Goal: Check status: Check status

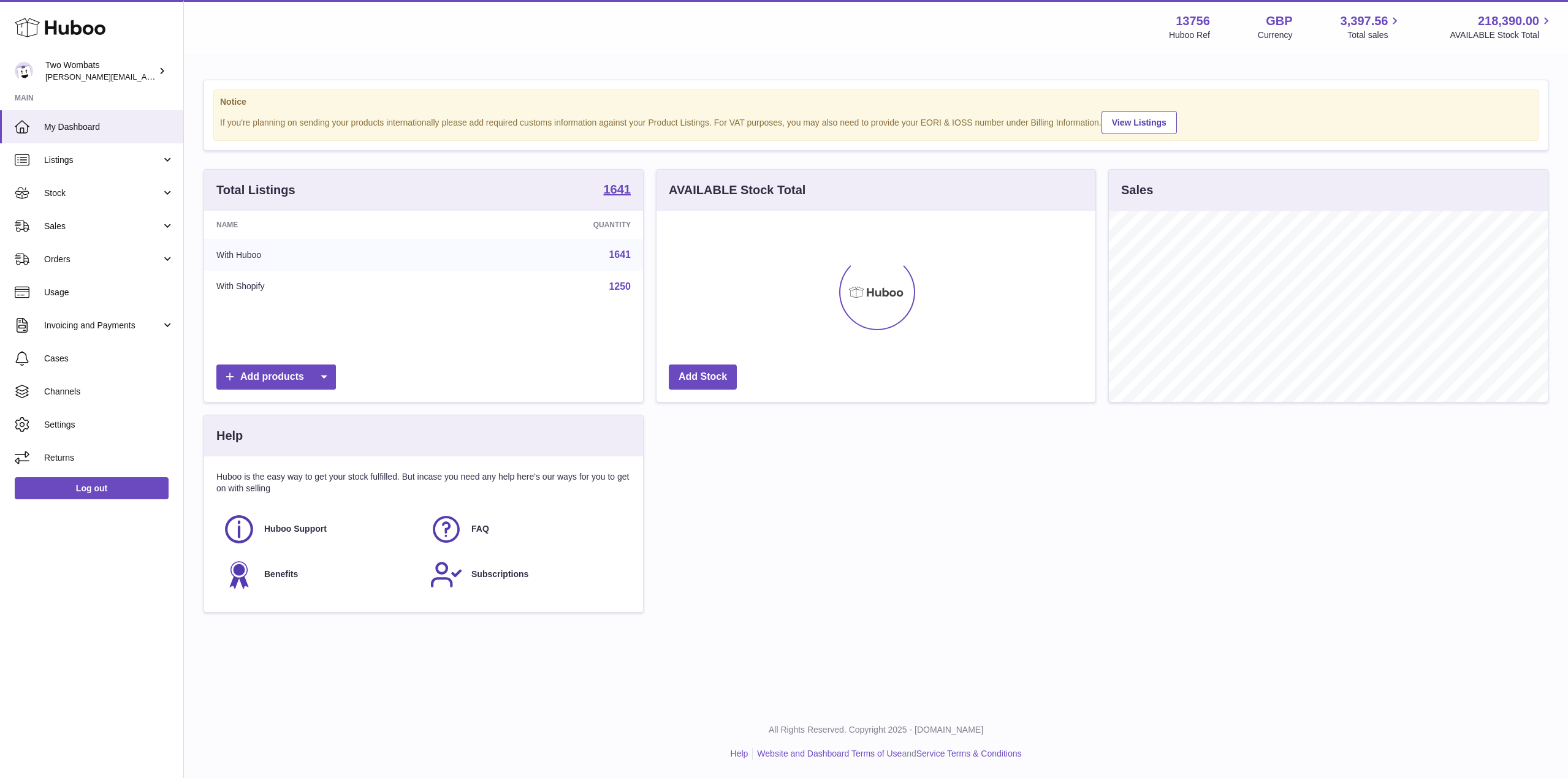
scroll to position [191, 439]
click at [170, 189] on link "Stock" at bounding box center [91, 193] width 183 height 33
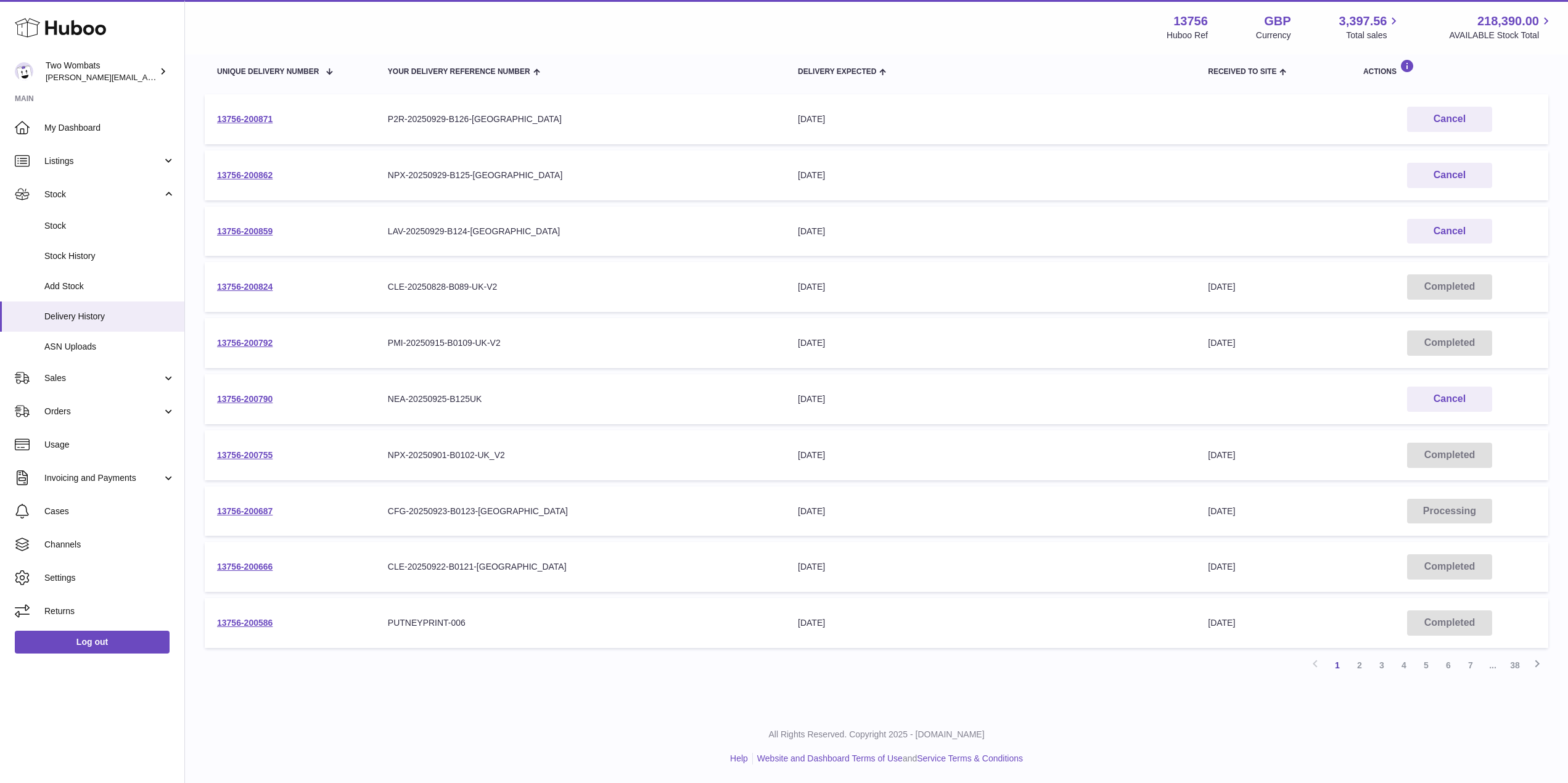
scroll to position [134, 0]
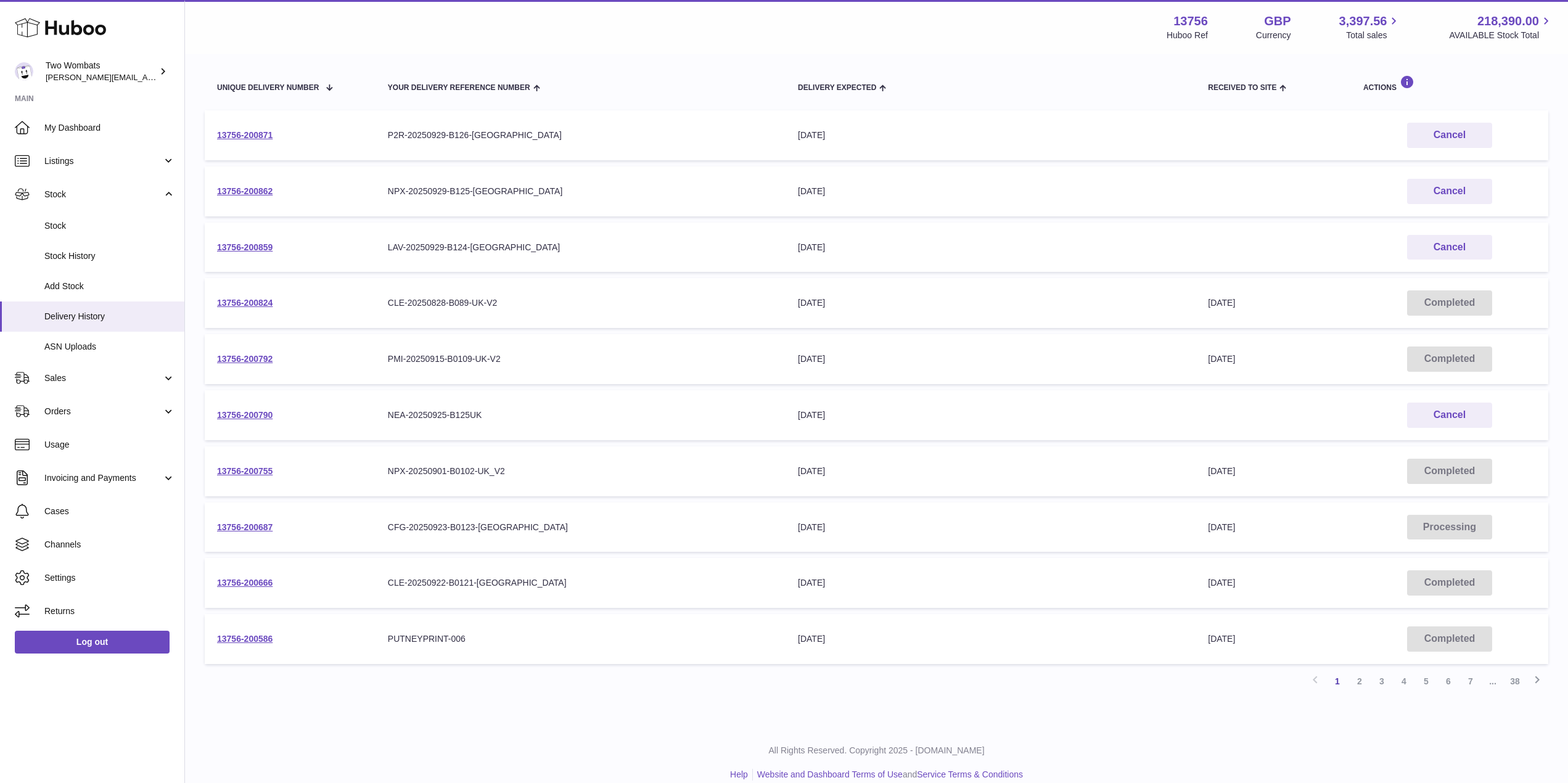
click at [251, 521] on td "13756-200687" at bounding box center [290, 528] width 170 height 50
click at [252, 525] on link "13756-200687" at bounding box center [245, 527] width 55 height 10
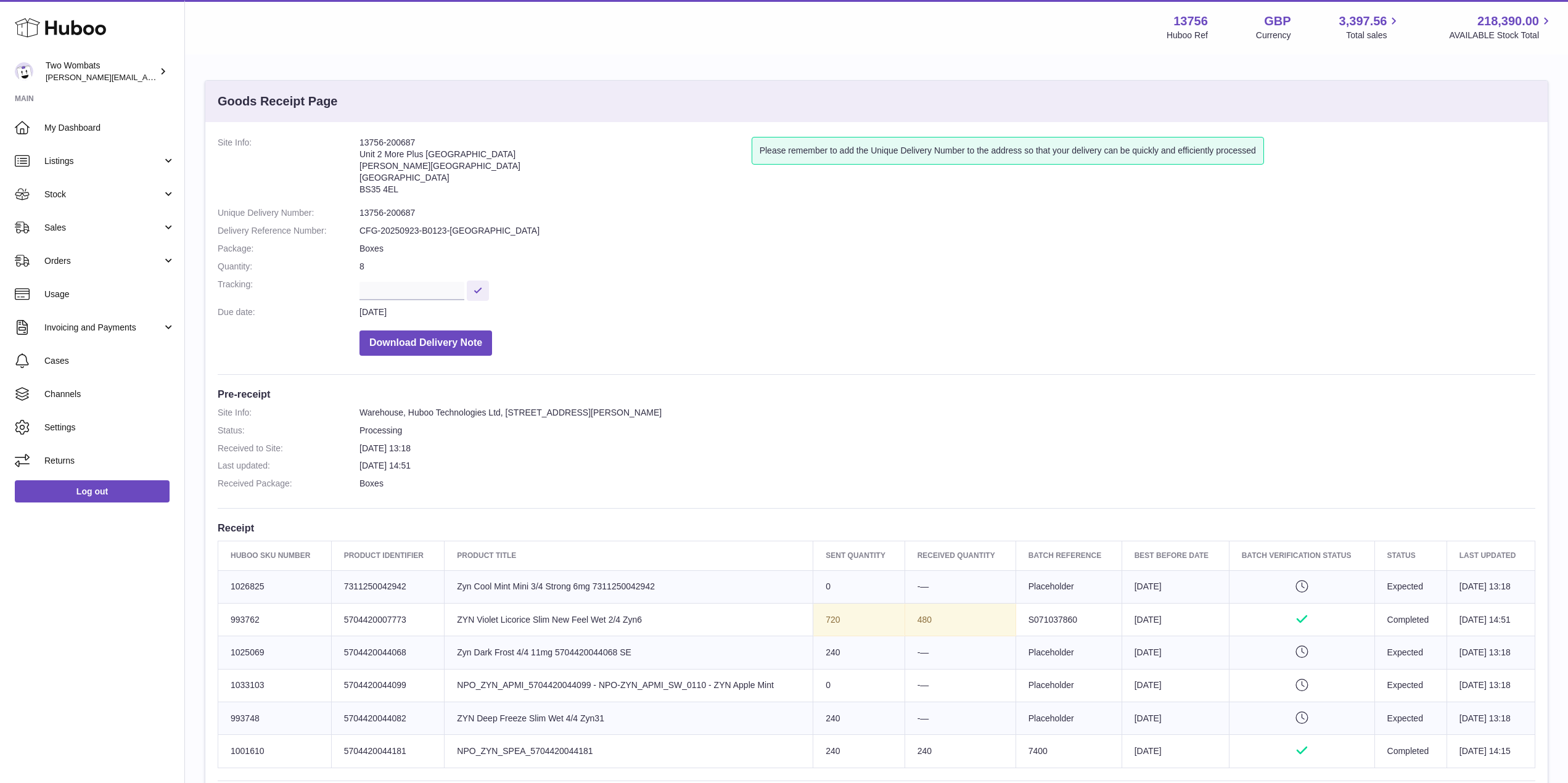
drag, startPoint x: 263, startPoint y: 620, endPoint x: 215, endPoint y: 619, distance: 48.0
click at [215, 619] on div "Site Info: 13756-200687 Unit 2 More Plus Central Park Hudson Ave Severn Beach B…" at bounding box center [877, 621] width 1343 height 999
click at [288, 624] on td "Huboo SKU Number 993762" at bounding box center [274, 619] width 113 height 33
click at [254, 619] on td "Huboo SKU Number 993762" at bounding box center [274, 619] width 113 height 33
drag, startPoint x: 233, startPoint y: 619, endPoint x: 267, endPoint y: 619, distance: 34.0
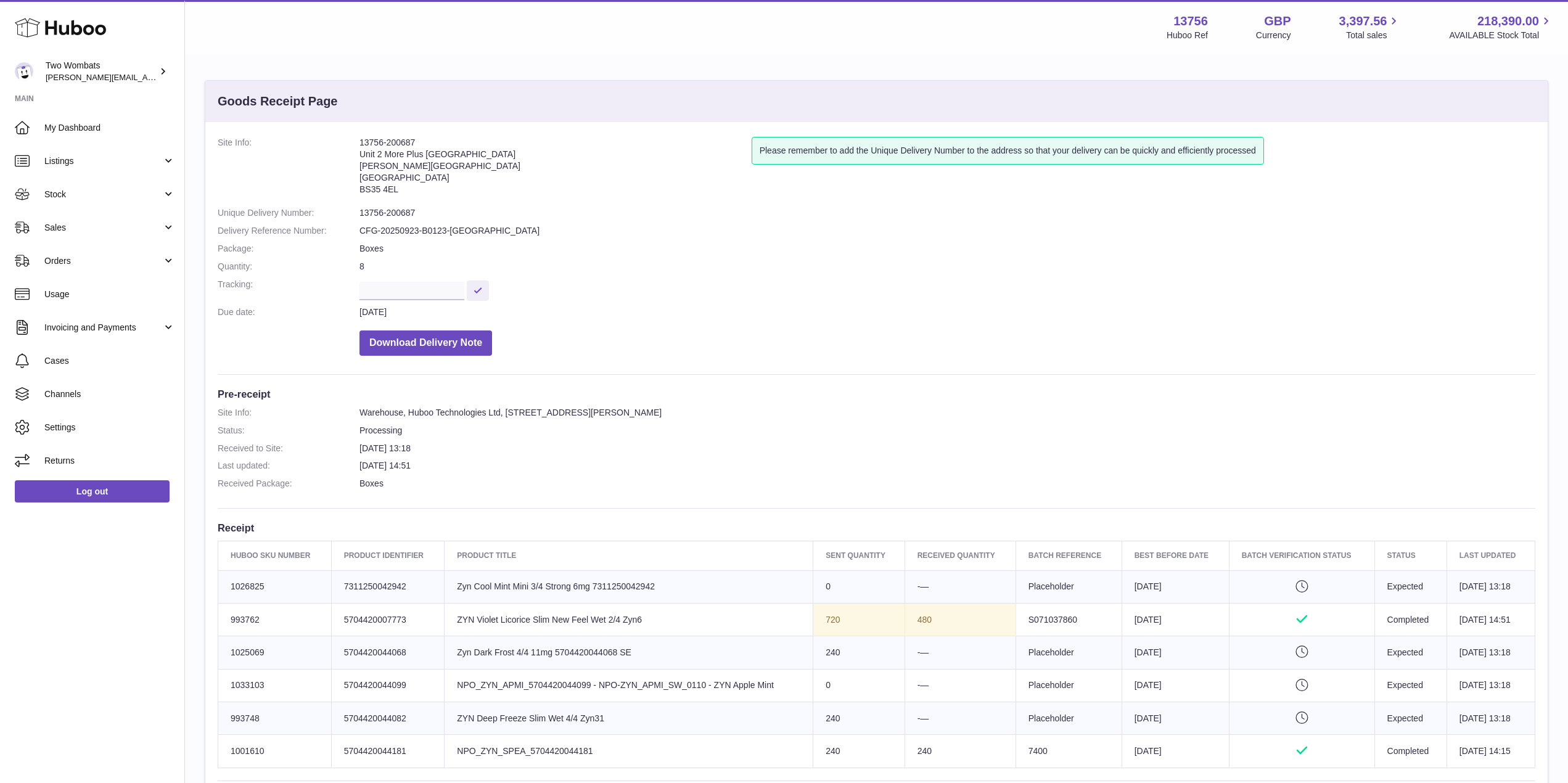
click at [267, 619] on td "Huboo SKU Number 993762" at bounding box center [274, 619] width 113 height 33
drag, startPoint x: 464, startPoint y: 229, endPoint x: 354, endPoint y: 233, distance: 110.1
click at [354, 233] on dl "Site Info: 13756-200687 Unit 2 More Plus Central Park Hudson Ave Severn Beach B…" at bounding box center [877, 249] width 1318 height 225
copy dl "CFG-20250923-B0123-[GEOGRAPHIC_DATA]"
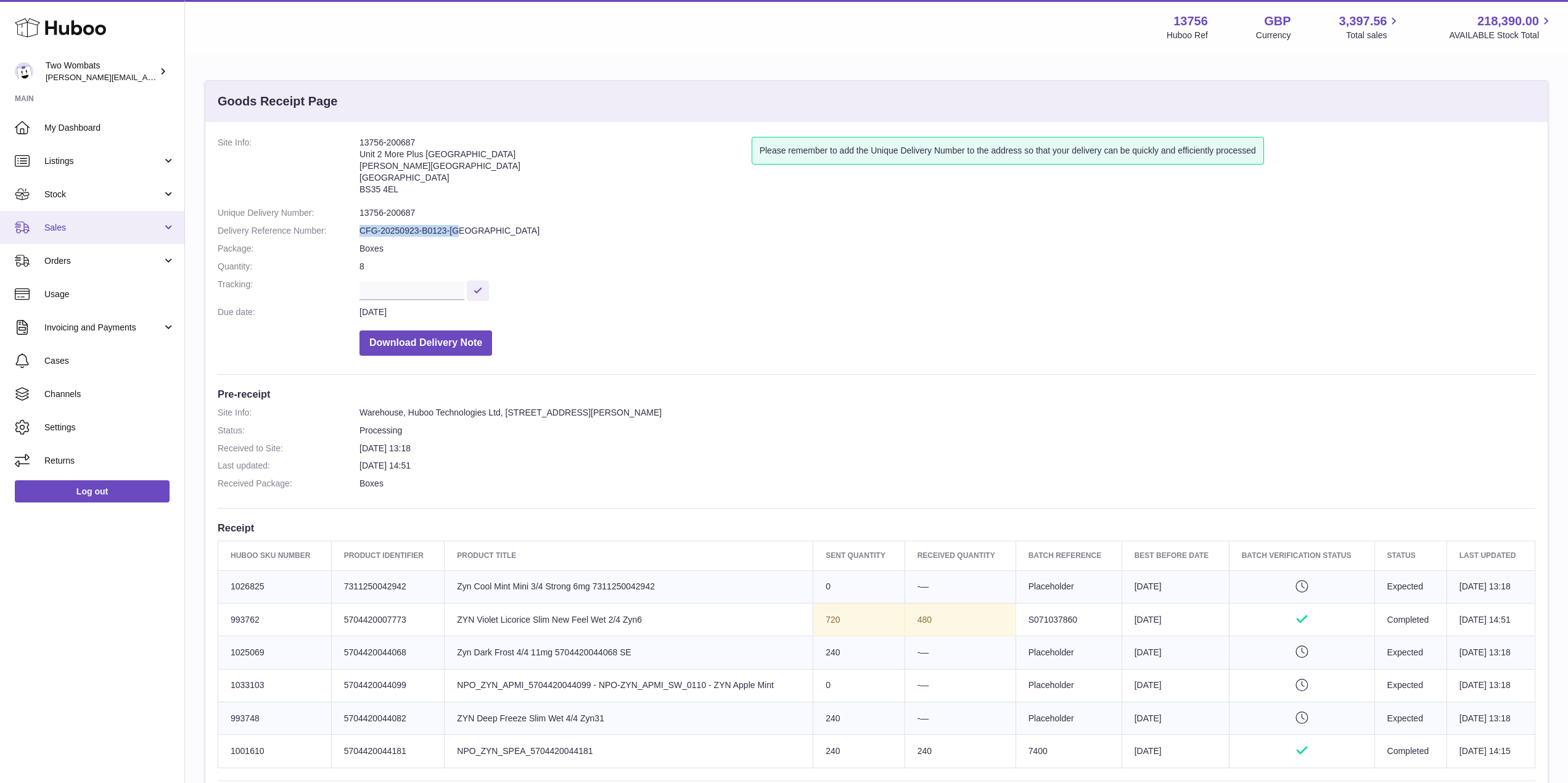
click at [169, 232] on link "Sales" at bounding box center [92, 228] width 184 height 33
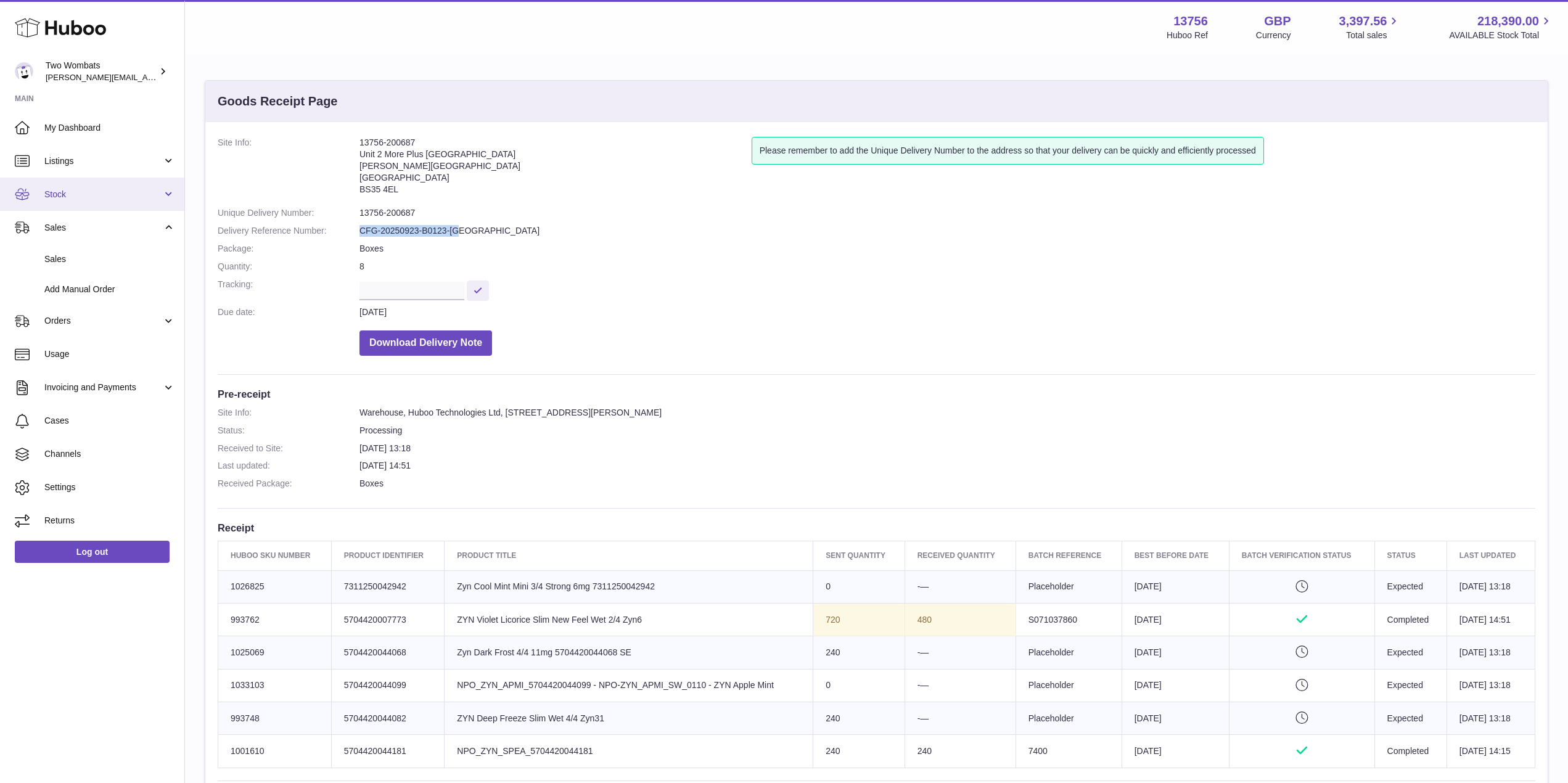
click at [165, 202] on link "Stock" at bounding box center [92, 194] width 184 height 33
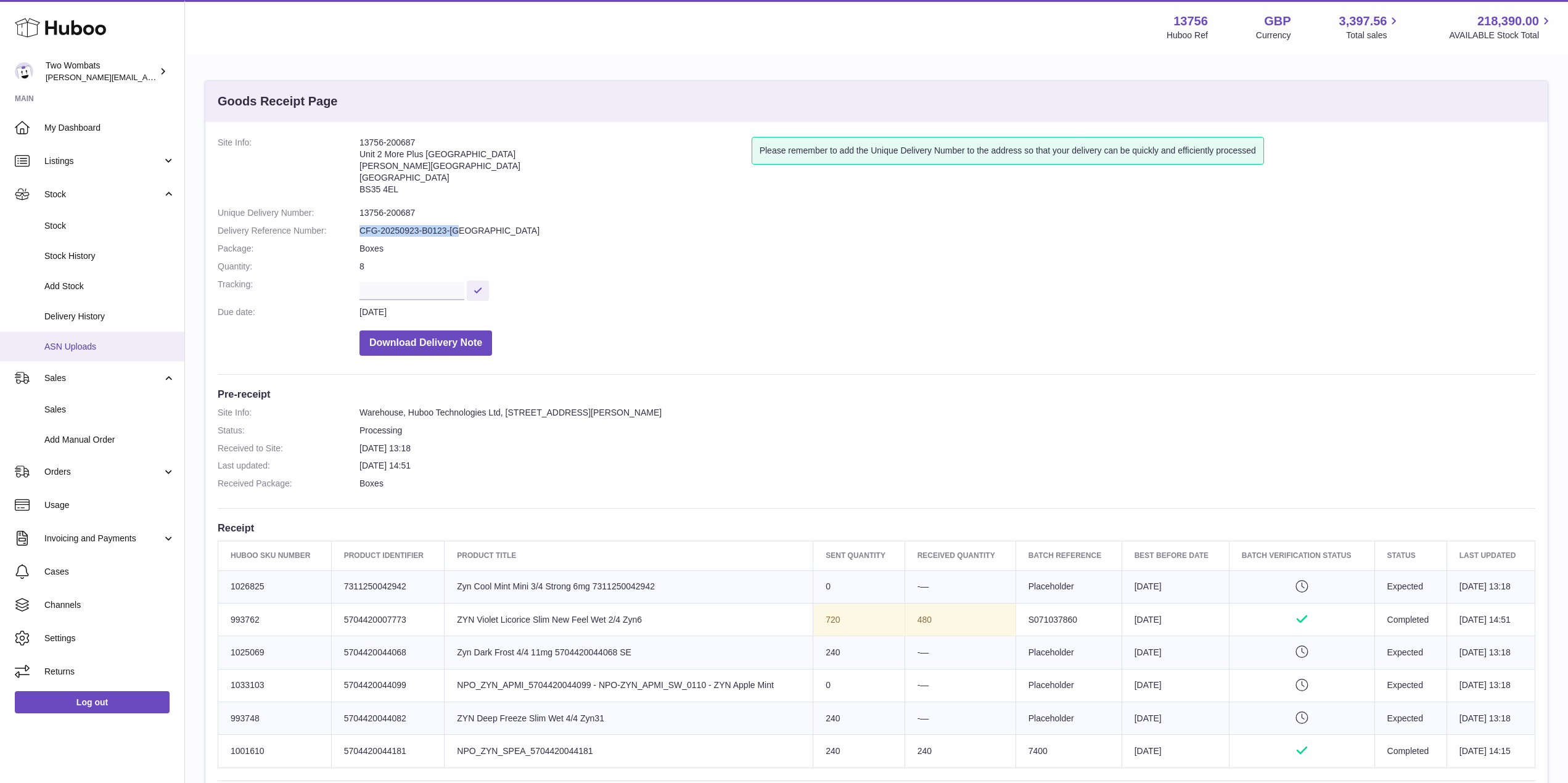
click at [102, 340] on link "ASN Uploads" at bounding box center [92, 346] width 184 height 30
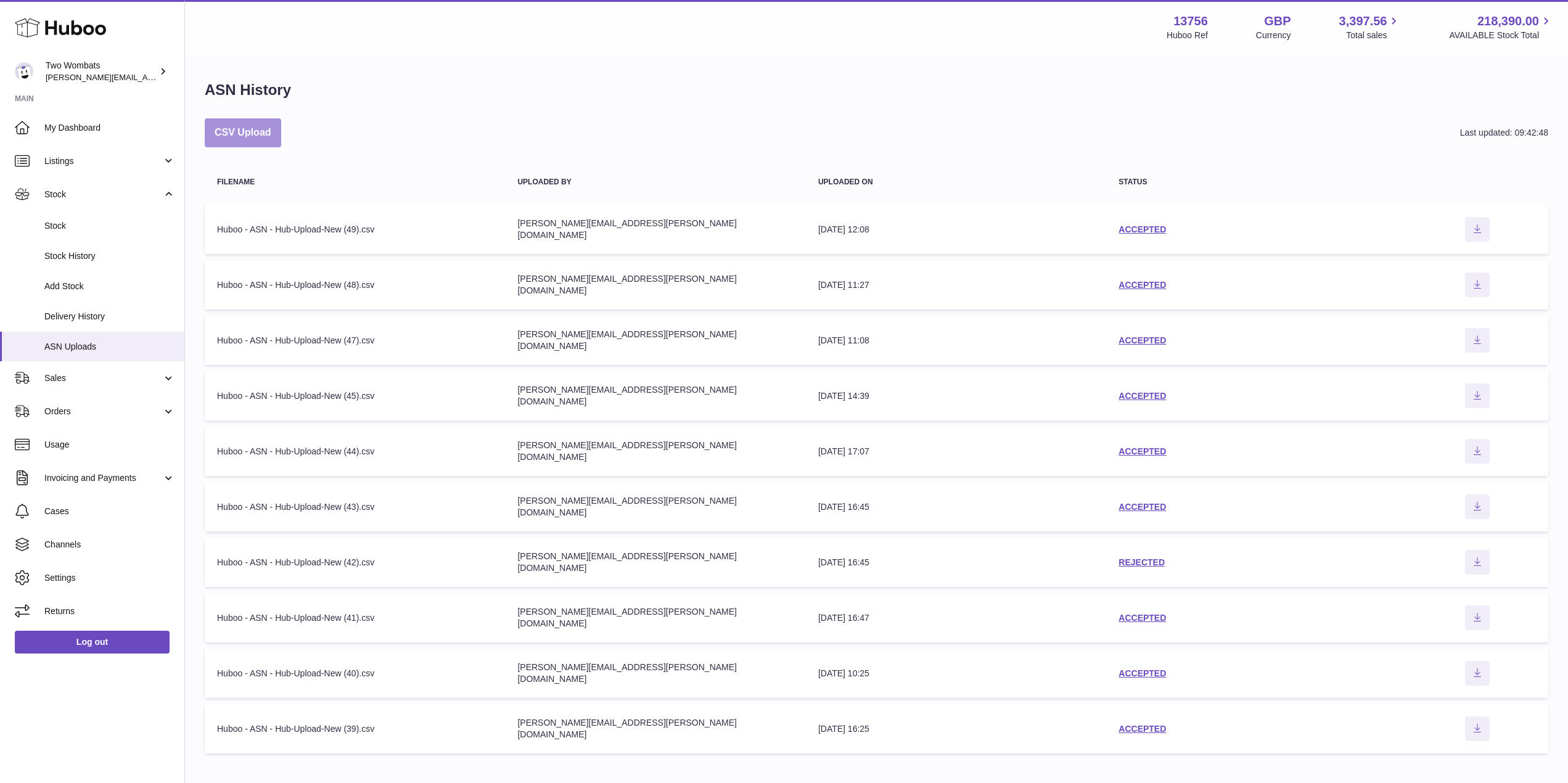
click at [250, 128] on button "CSV Upload" at bounding box center [243, 132] width 76 height 29
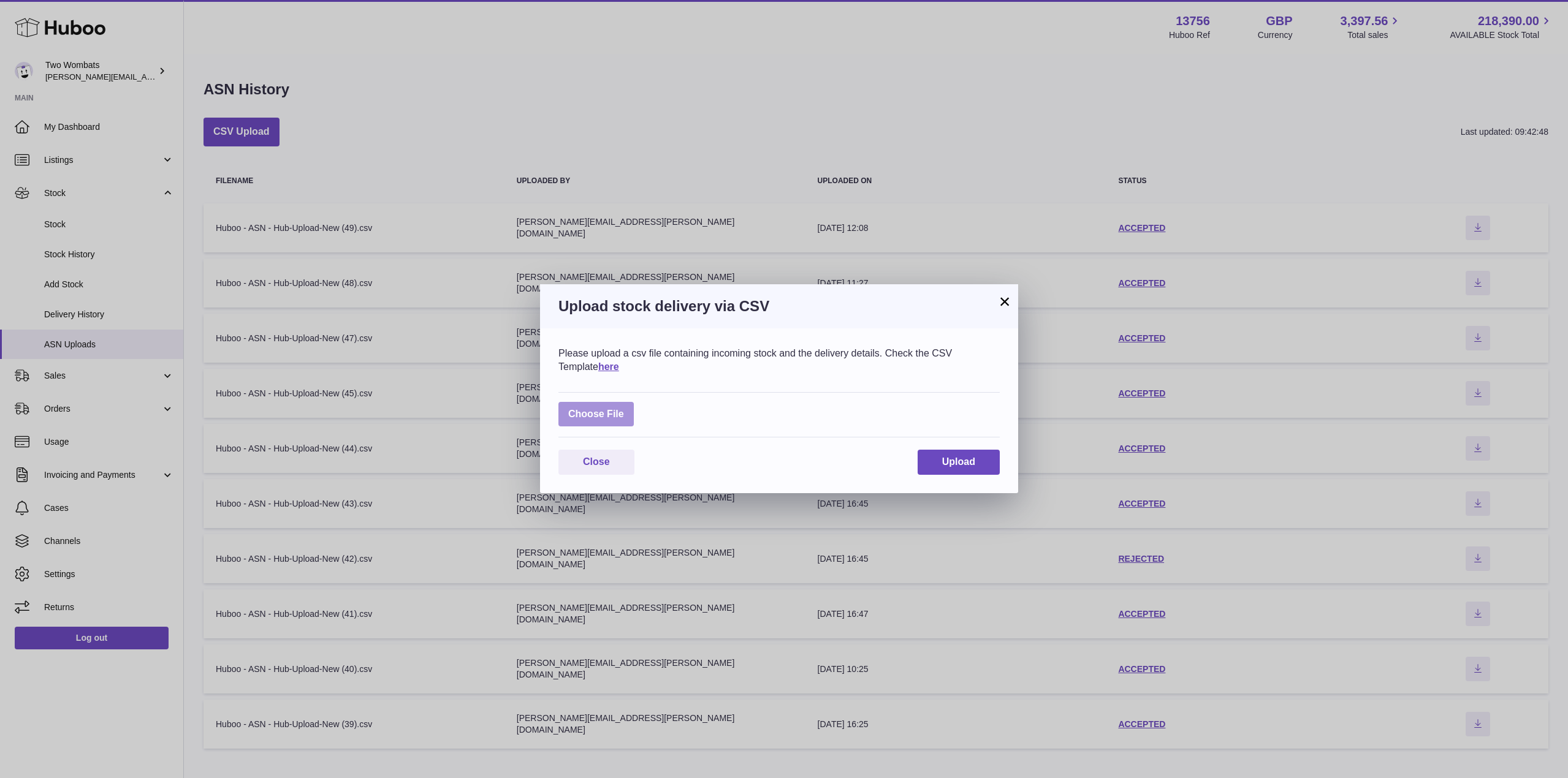
click at [614, 414] on label at bounding box center [596, 414] width 76 height 25
click at [624, 408] on input "file" at bounding box center [624, 408] width 1 height 1
type input "**********"
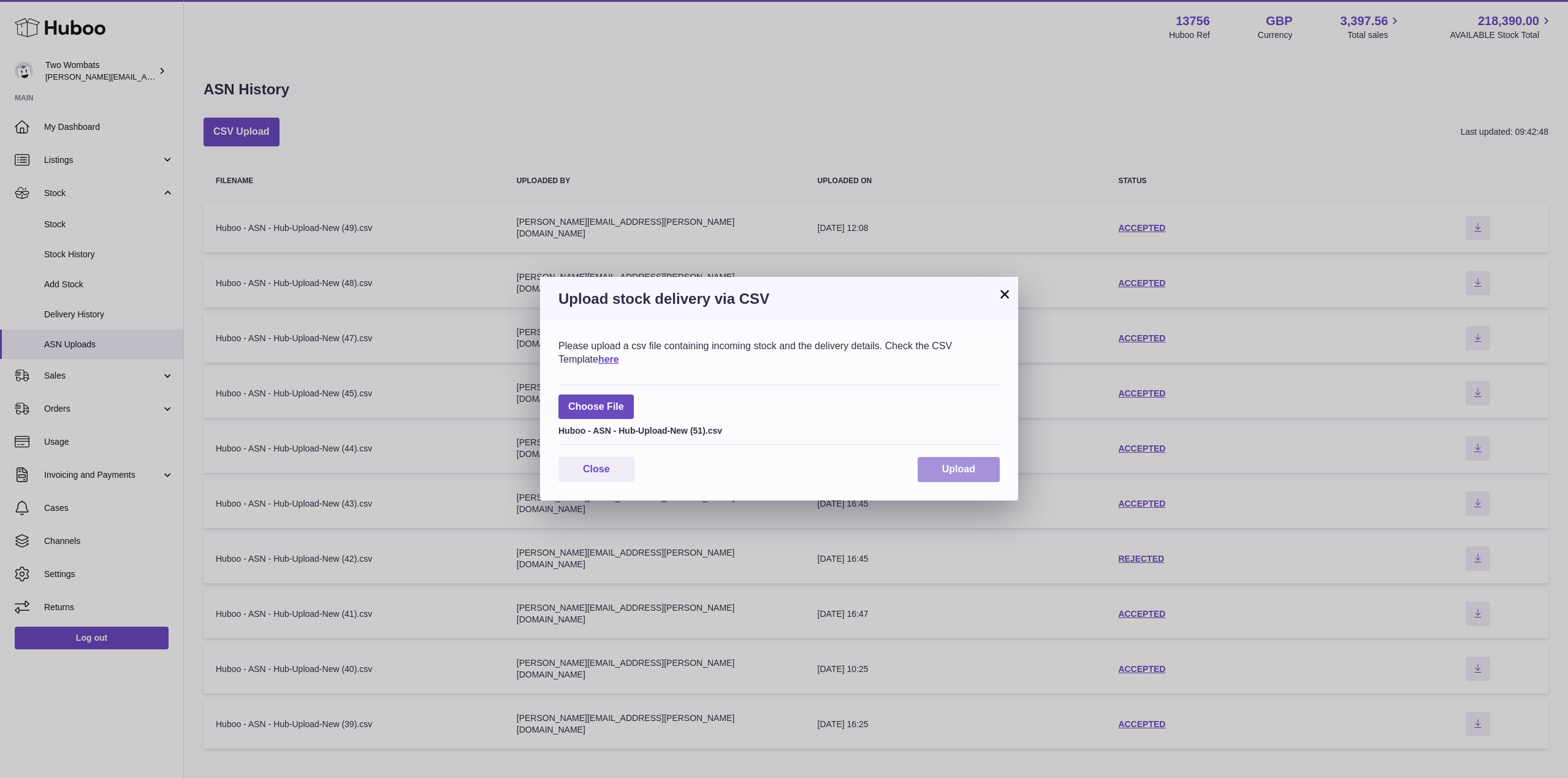
click at [960, 475] on button "Upload" at bounding box center [959, 469] width 83 height 25
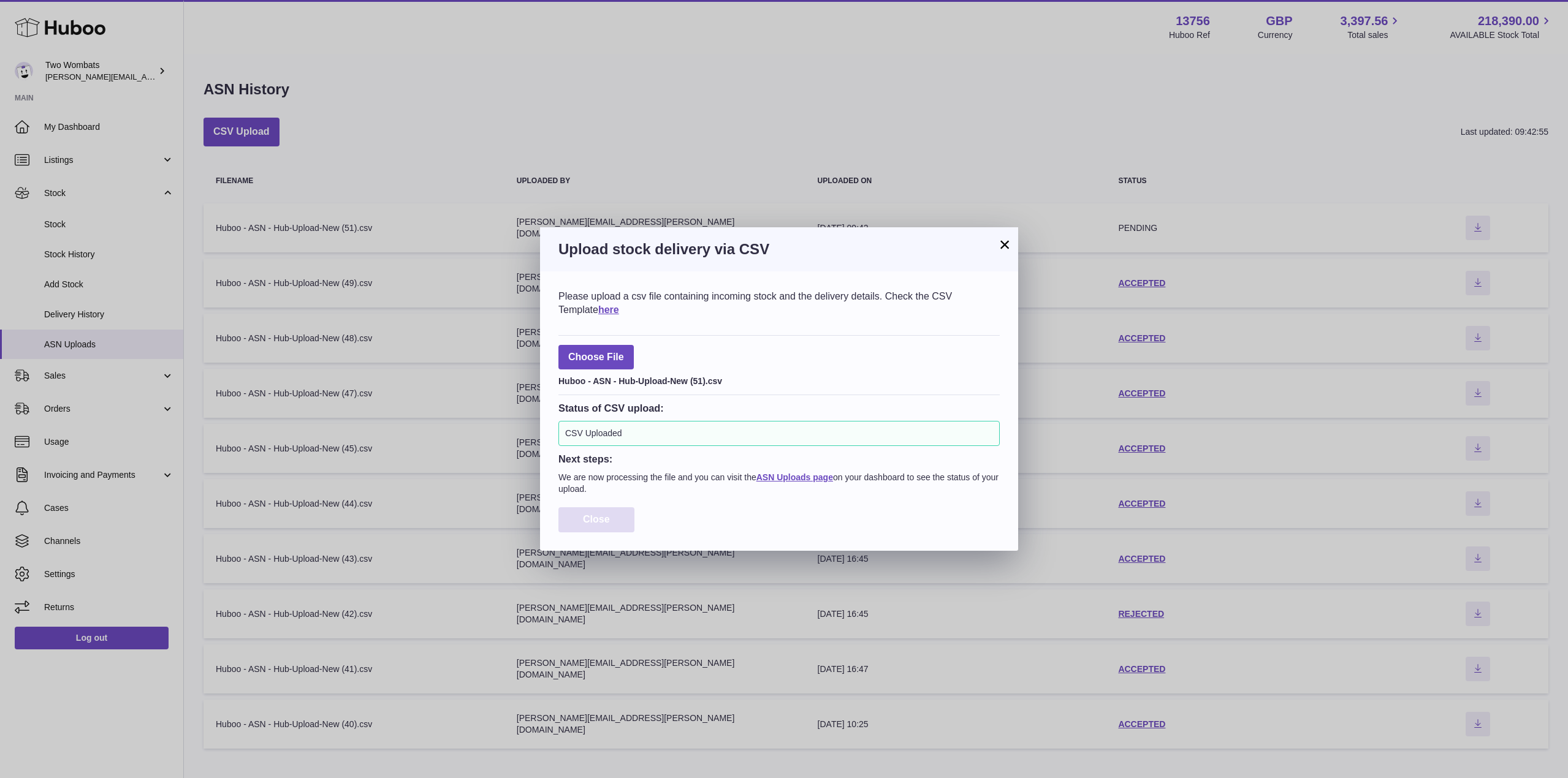
click at [573, 526] on button "Close" at bounding box center [596, 519] width 76 height 25
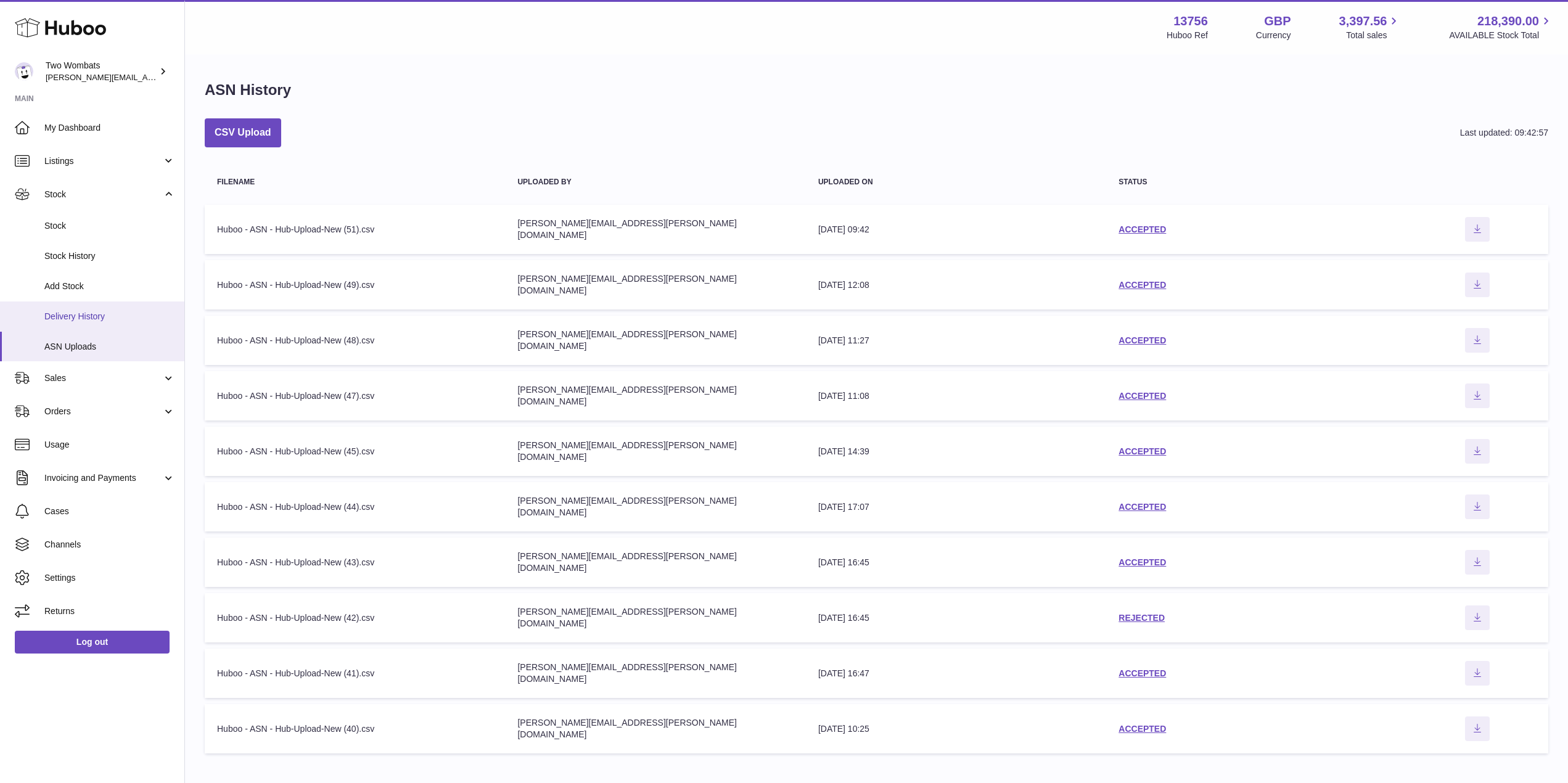
click at [157, 307] on link "Delivery History" at bounding box center [92, 317] width 184 height 30
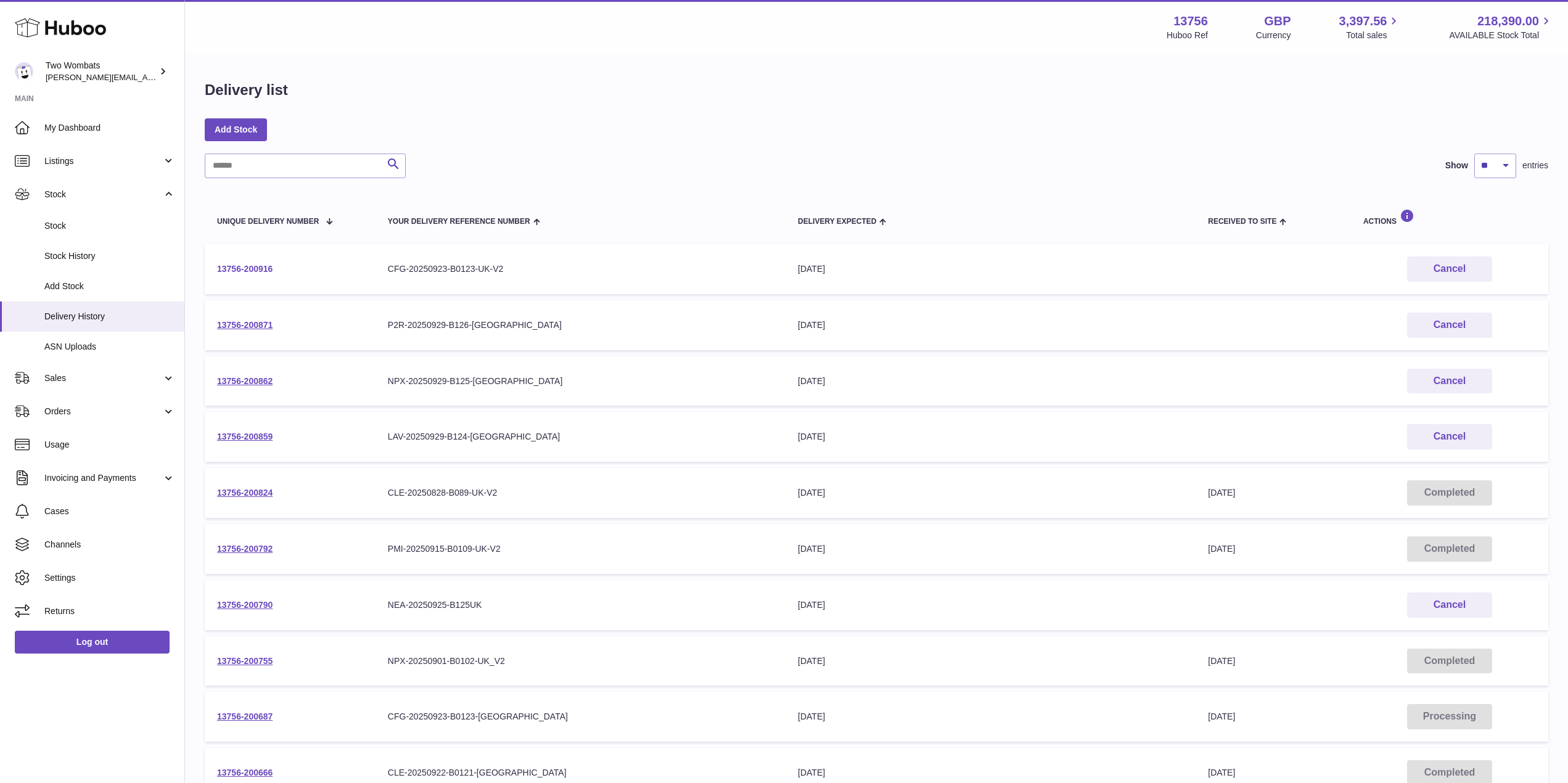
click at [268, 266] on link "13756-200916" at bounding box center [245, 268] width 55 height 10
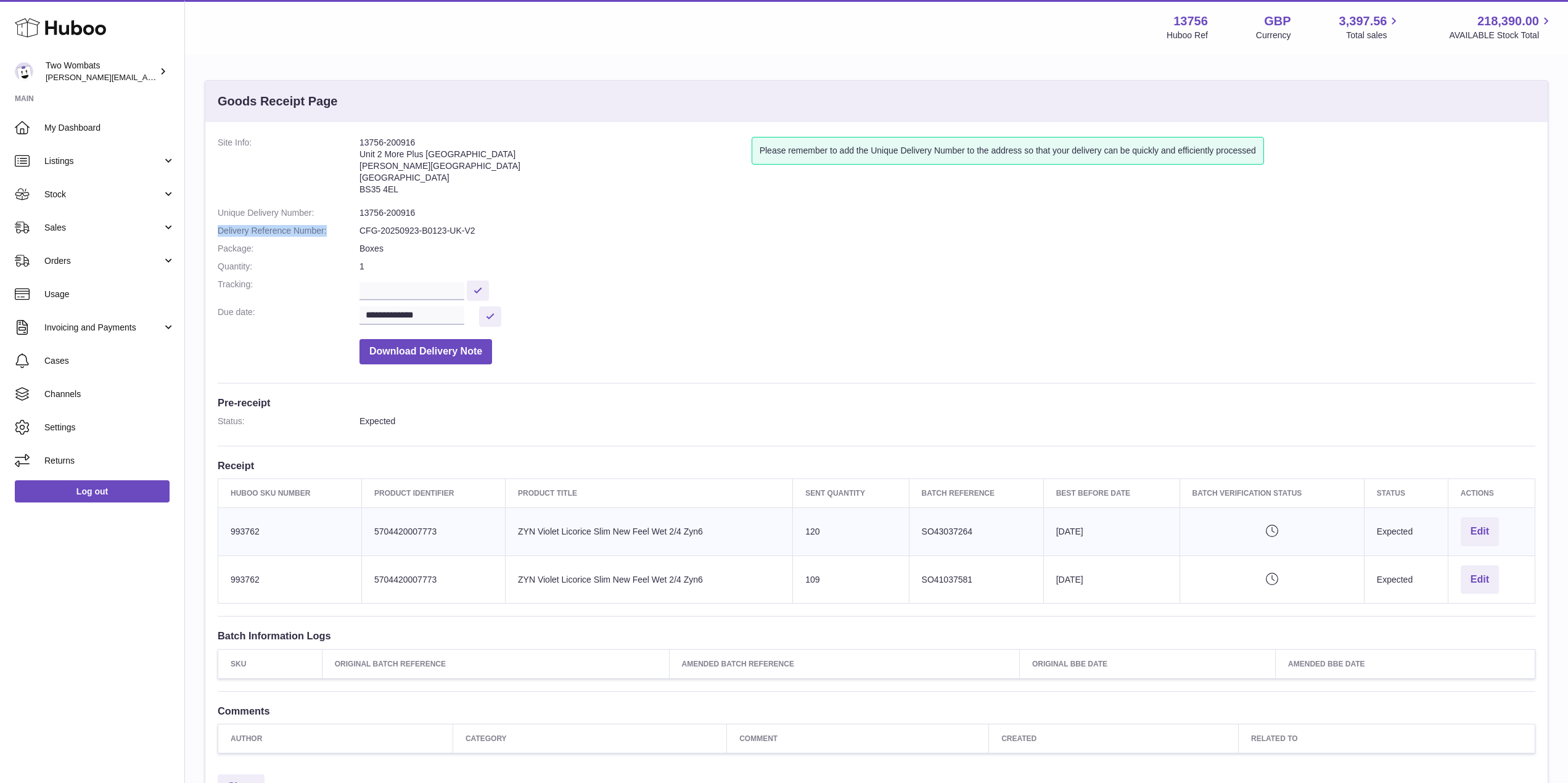
drag, startPoint x: 418, startPoint y: 211, endPoint x: 360, endPoint y: 222, distance: 59.0
click at [356, 222] on dl "**********" at bounding box center [877, 254] width 1318 height 234
click at [411, 215] on dd "13756-200916" at bounding box center [948, 213] width 1176 height 12
click at [413, 215] on dd "13756-200916" at bounding box center [948, 213] width 1176 height 12
drag, startPoint x: 416, startPoint y: 214, endPoint x: 357, endPoint y: 209, distance: 59.2
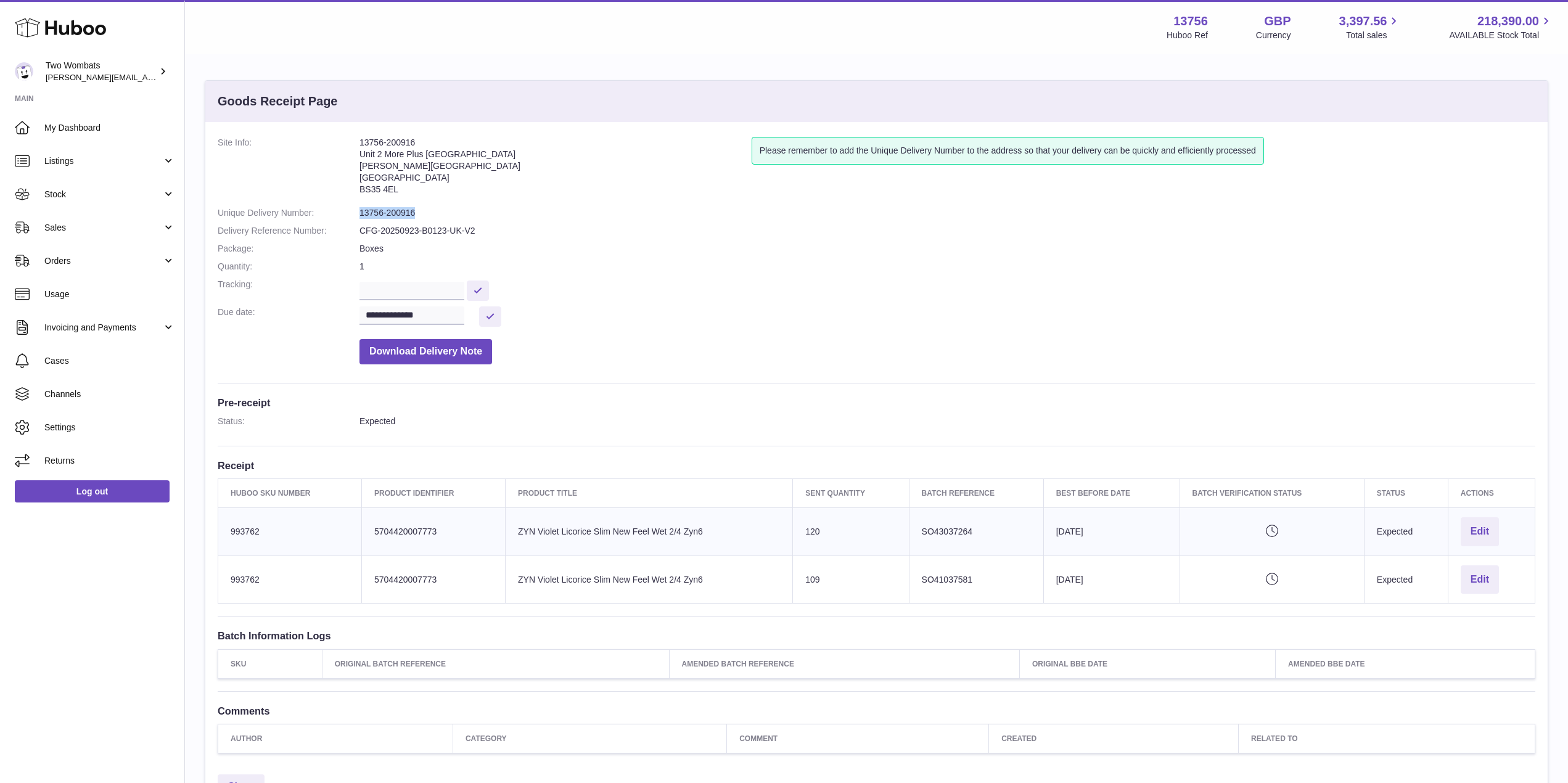
click at [357, 209] on dl "**********" at bounding box center [877, 254] width 1318 height 234
click at [162, 196] on link "Stock" at bounding box center [92, 194] width 184 height 33
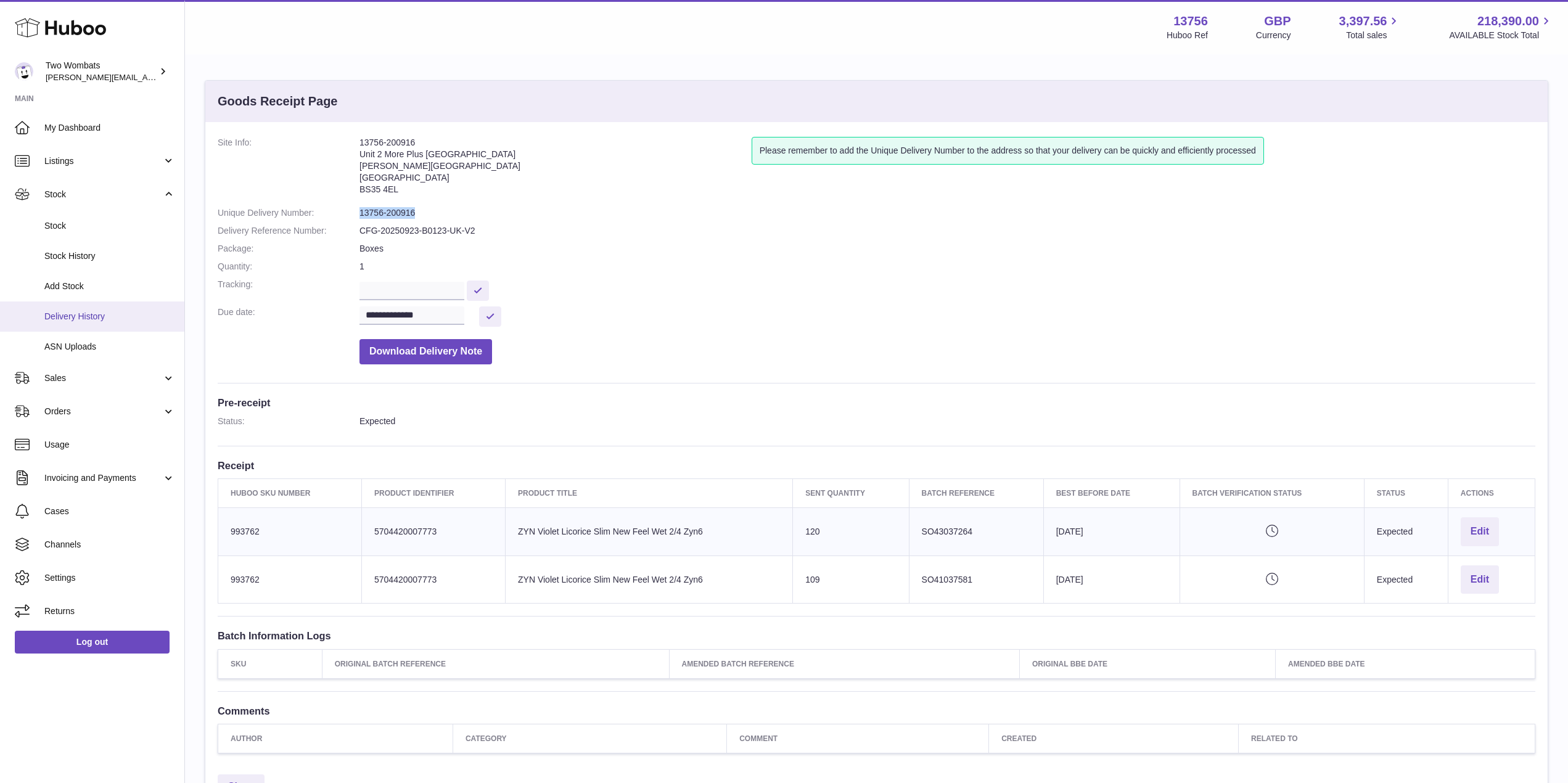
click at [106, 321] on span "Delivery History" at bounding box center [109, 317] width 131 height 12
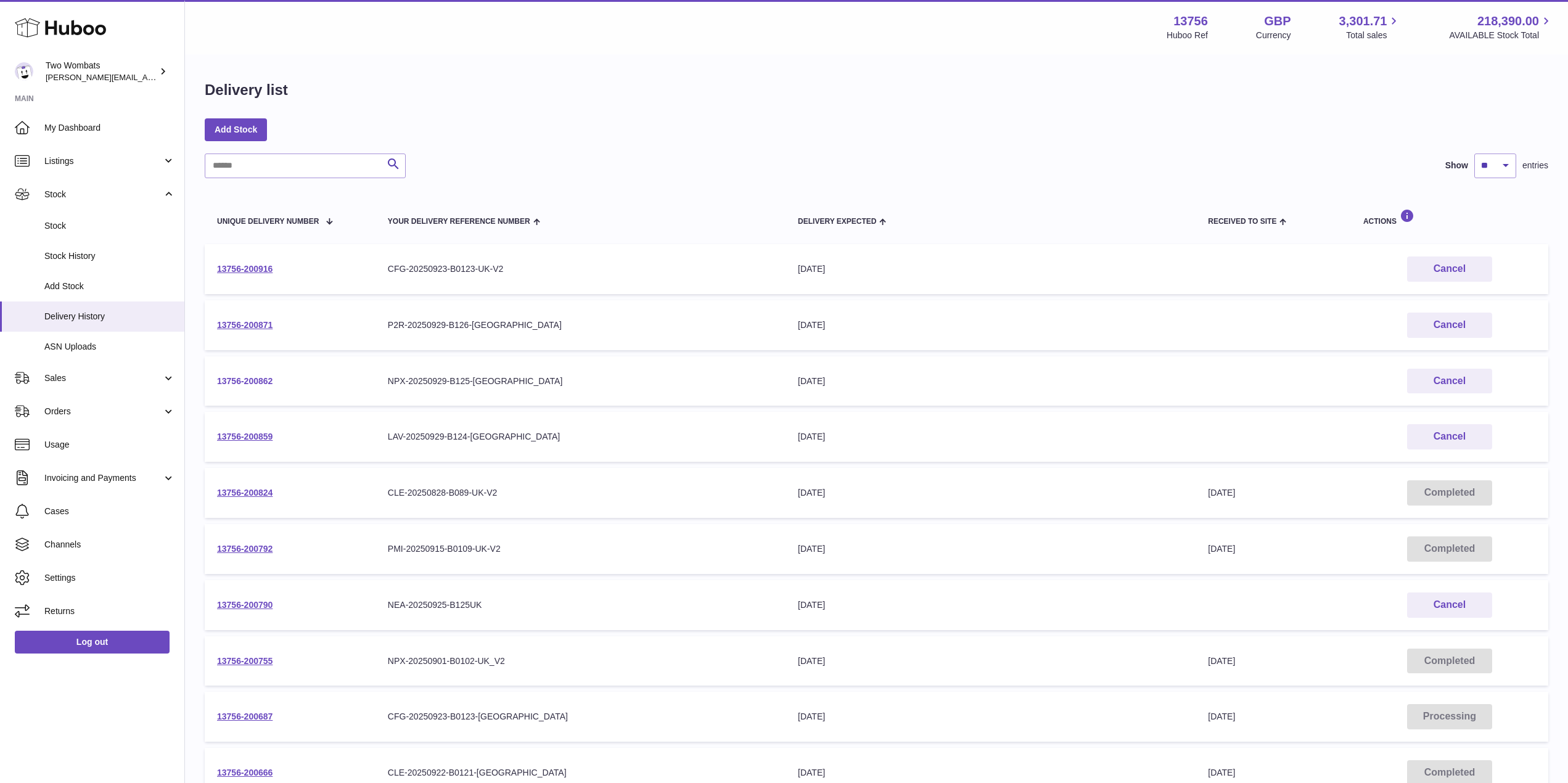
click at [260, 382] on link "13756-200862" at bounding box center [245, 381] width 55 height 10
click at [250, 322] on link "13756-200871" at bounding box center [245, 324] width 55 height 10
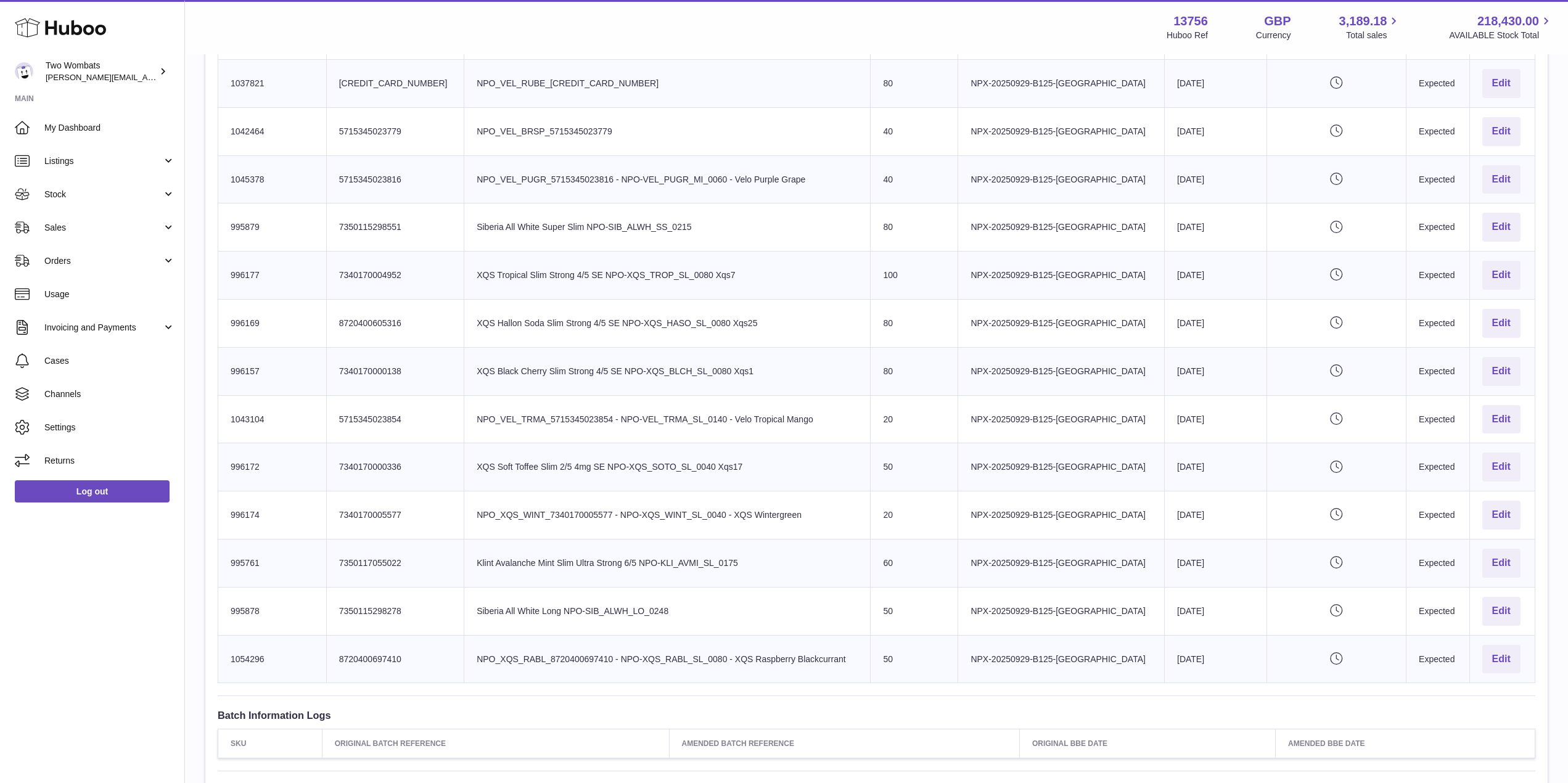
scroll to position [845, 0]
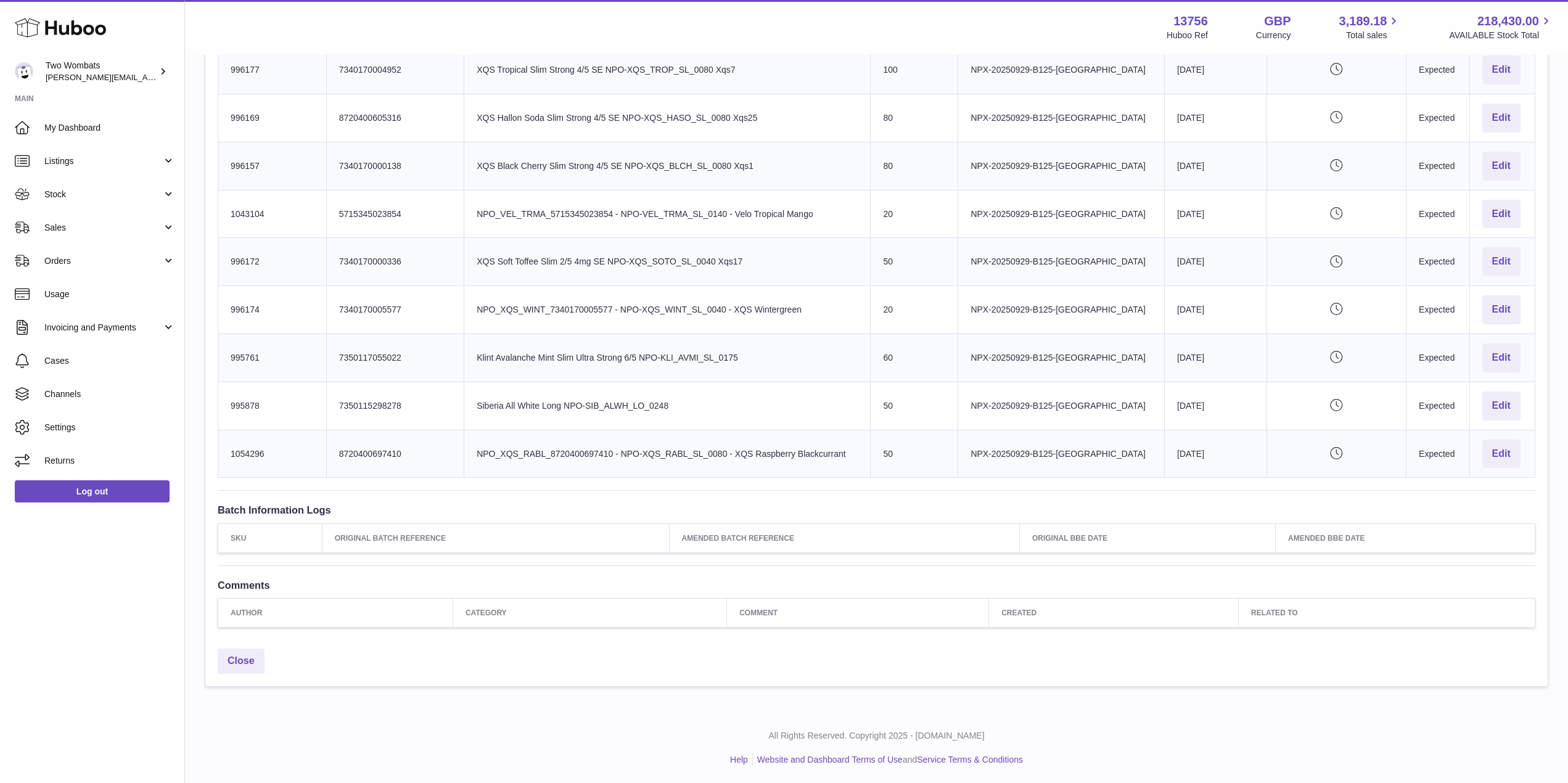
drag, startPoint x: 227, startPoint y: 157, endPoint x: 1521, endPoint y: 450, distance: 1326.8
click at [1521, 450] on tbody "Huboo SKU Number 1042463 Client Identifier 5715345023823 Product title NPO_VEL_…" at bounding box center [877, 69] width 1317 height 816
copy tbody "1042463 Client Identifier 5715345023823 Product title NPO_VEL_PUGR_571534502382…"
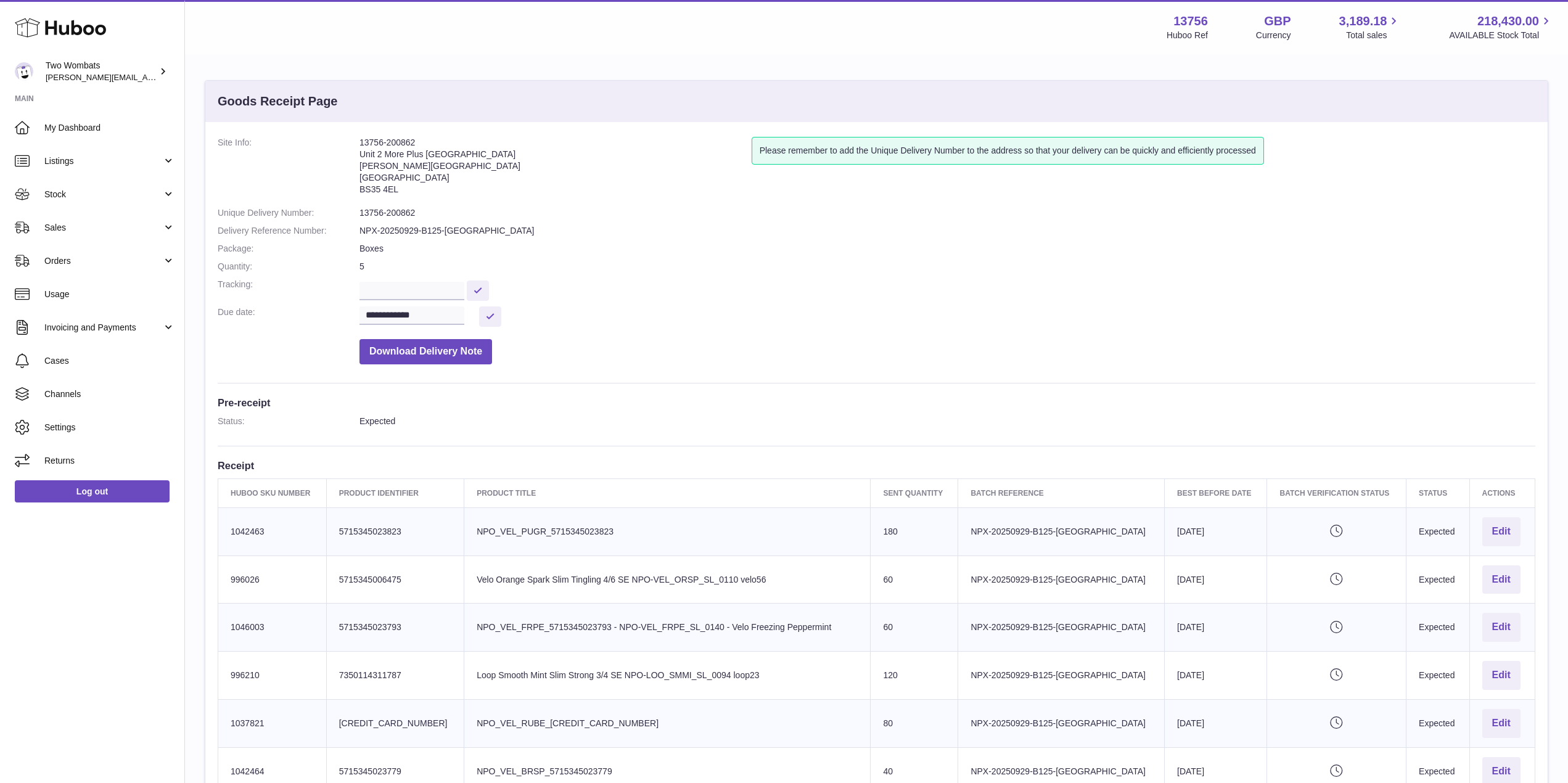
scroll to position [5, 0]
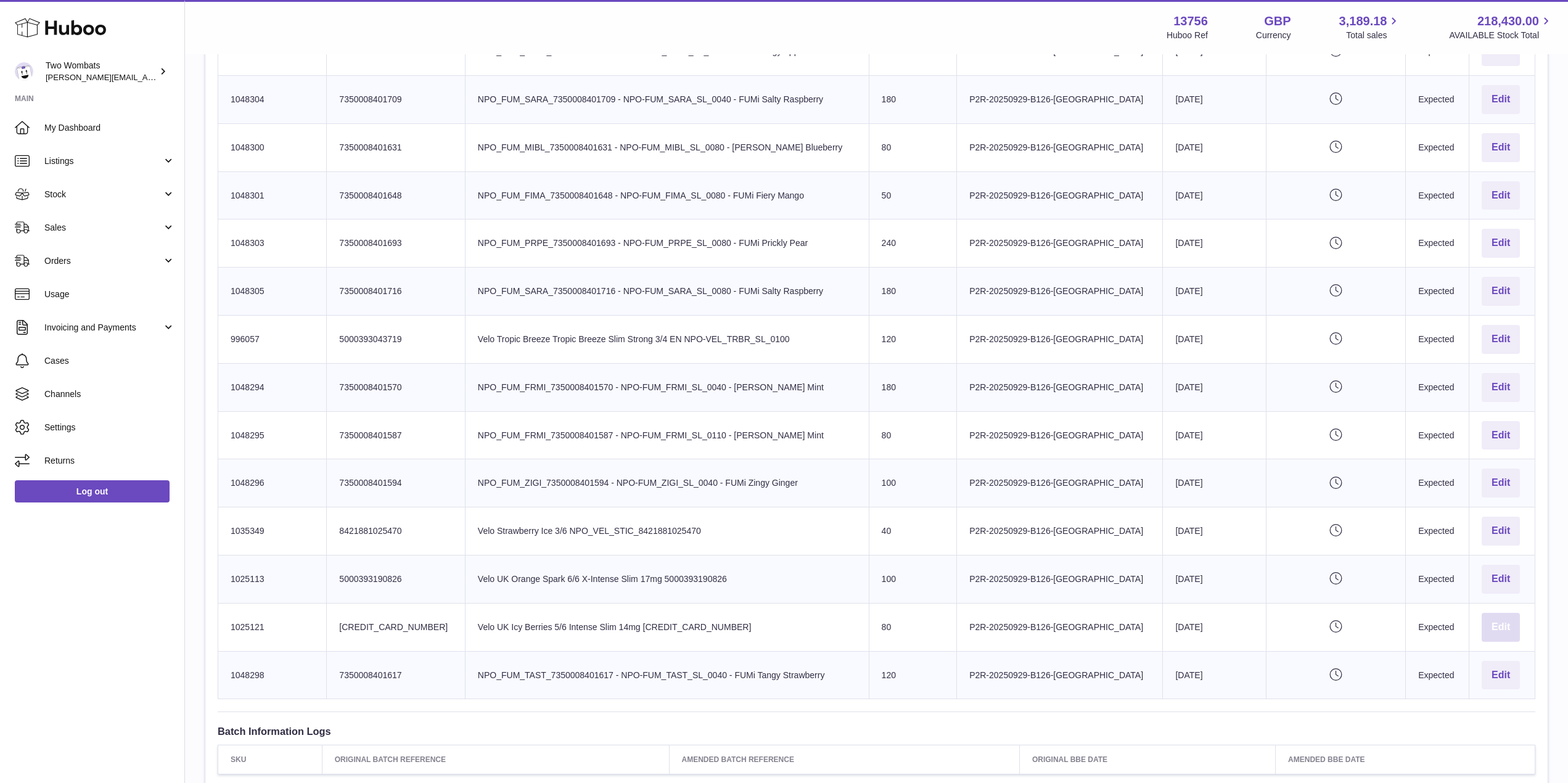
scroll to position [671, 0]
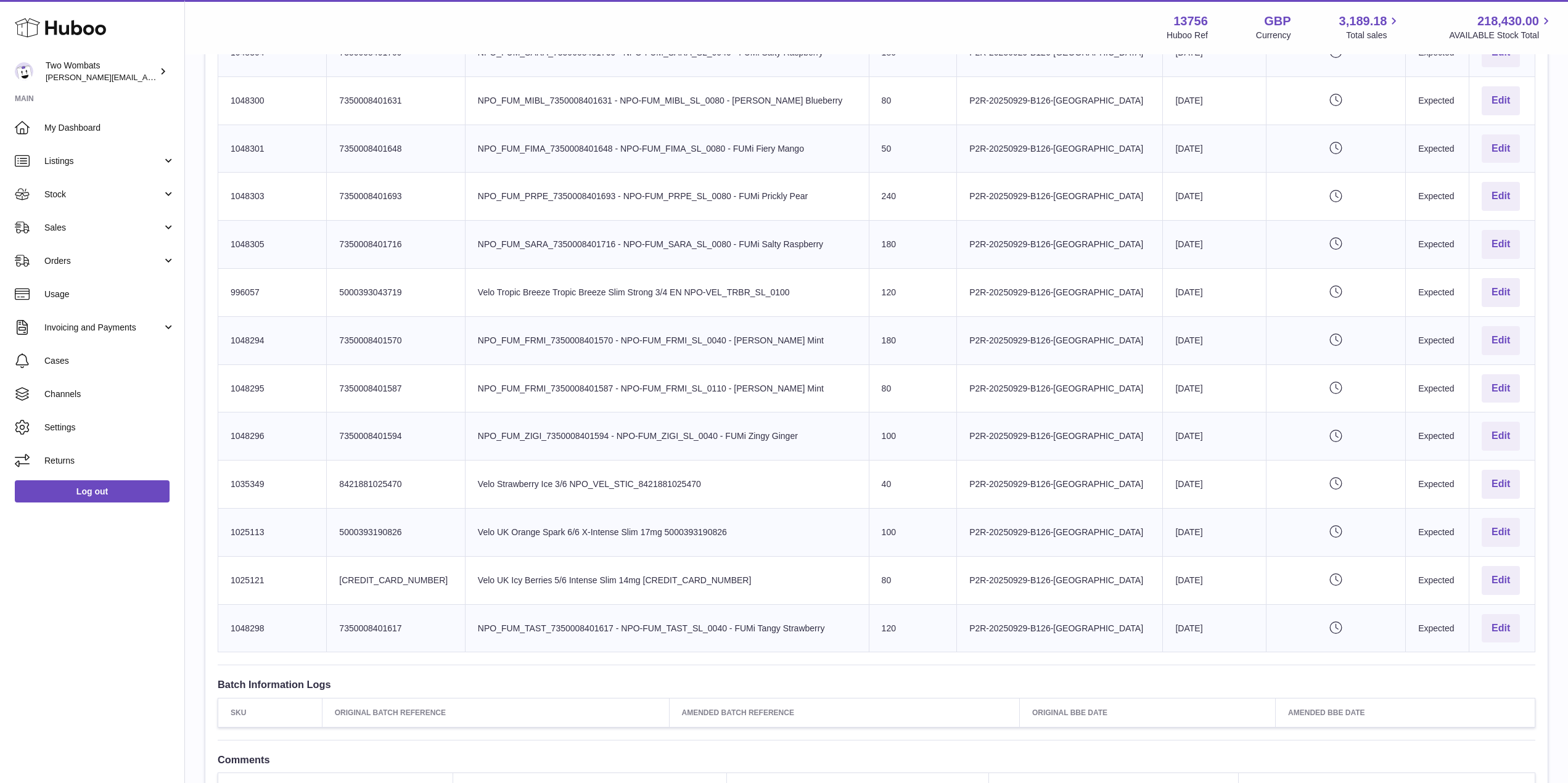
drag, startPoint x: 227, startPoint y: 283, endPoint x: 1523, endPoint y: 626, distance: 1340.6
click at [1523, 626] on tbody "Huboo SKU Number 1048299 Client Identifier 7350008401624 Product title NPO_FUM_…" at bounding box center [877, 244] width 1317 height 816
copy tbody "1048299 Client Identifier 7350008401624 Product title NPO_FUM_TAST_735000840162…"
